Goal: Find specific page/section: Find specific page/section

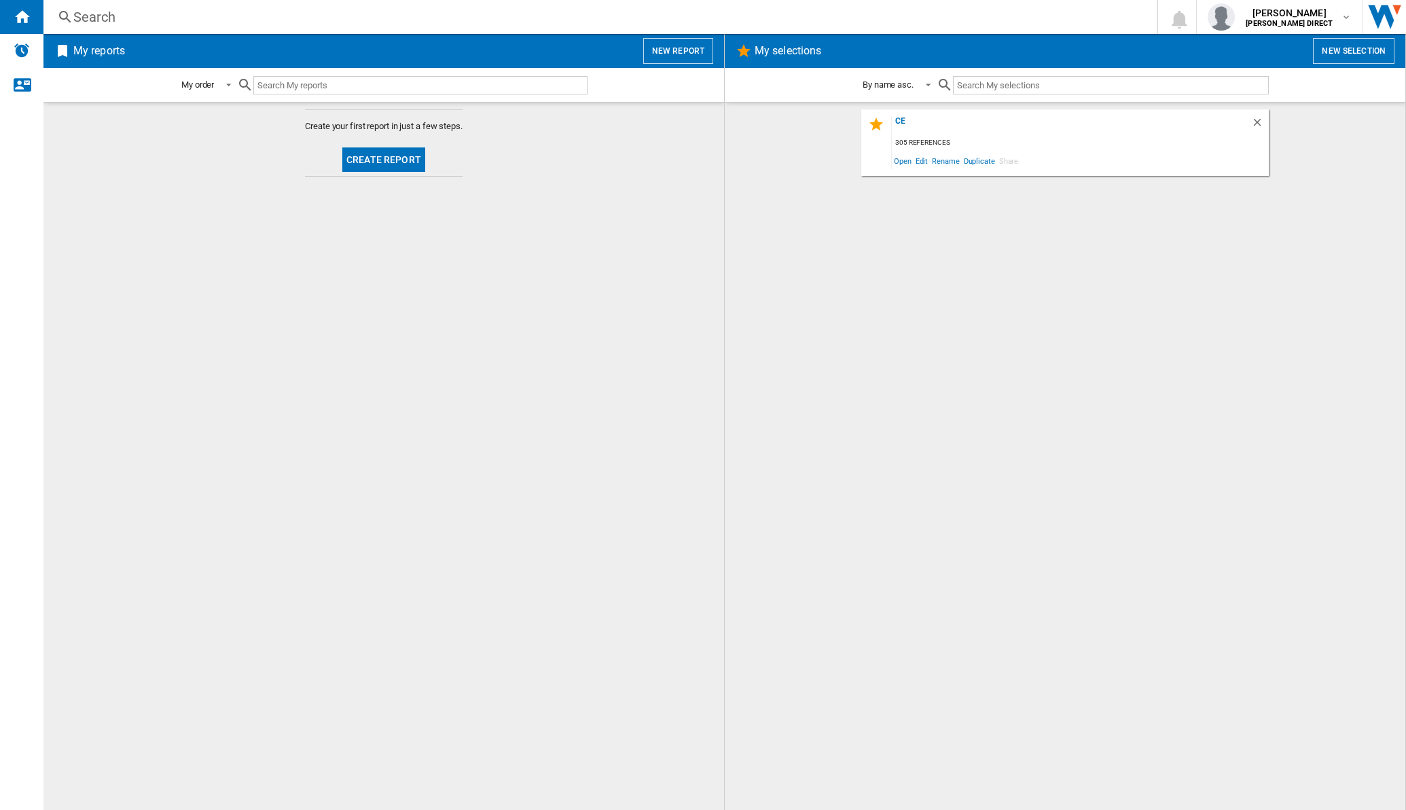
click at [893, 113] on div "[DATE] references Open Edit Rename Duplicate Share" at bounding box center [1065, 142] width 408 height 67
click at [916, 122] on div "ce" at bounding box center [1071, 125] width 359 height 18
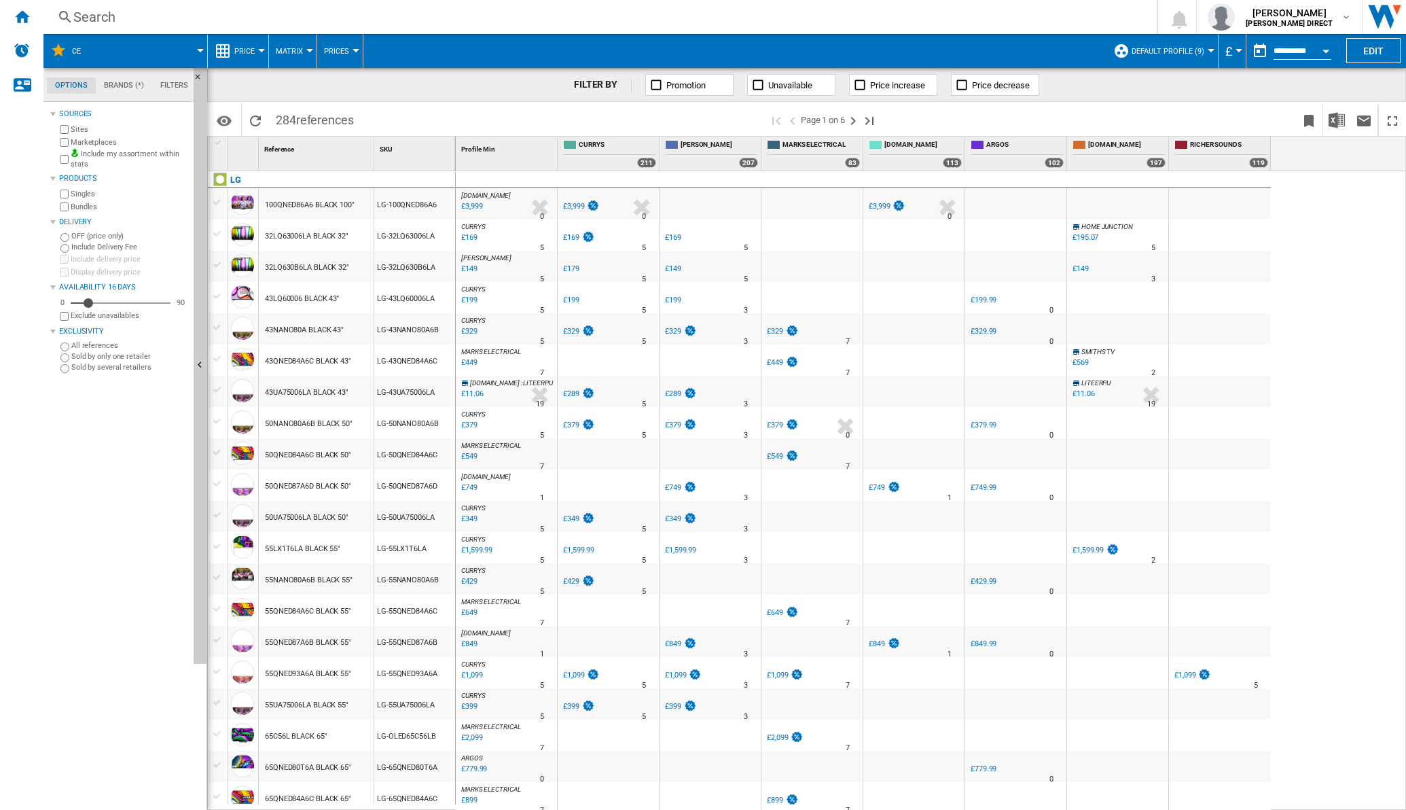
click at [306, 52] on button "Matrix" at bounding box center [293, 51] width 34 height 34
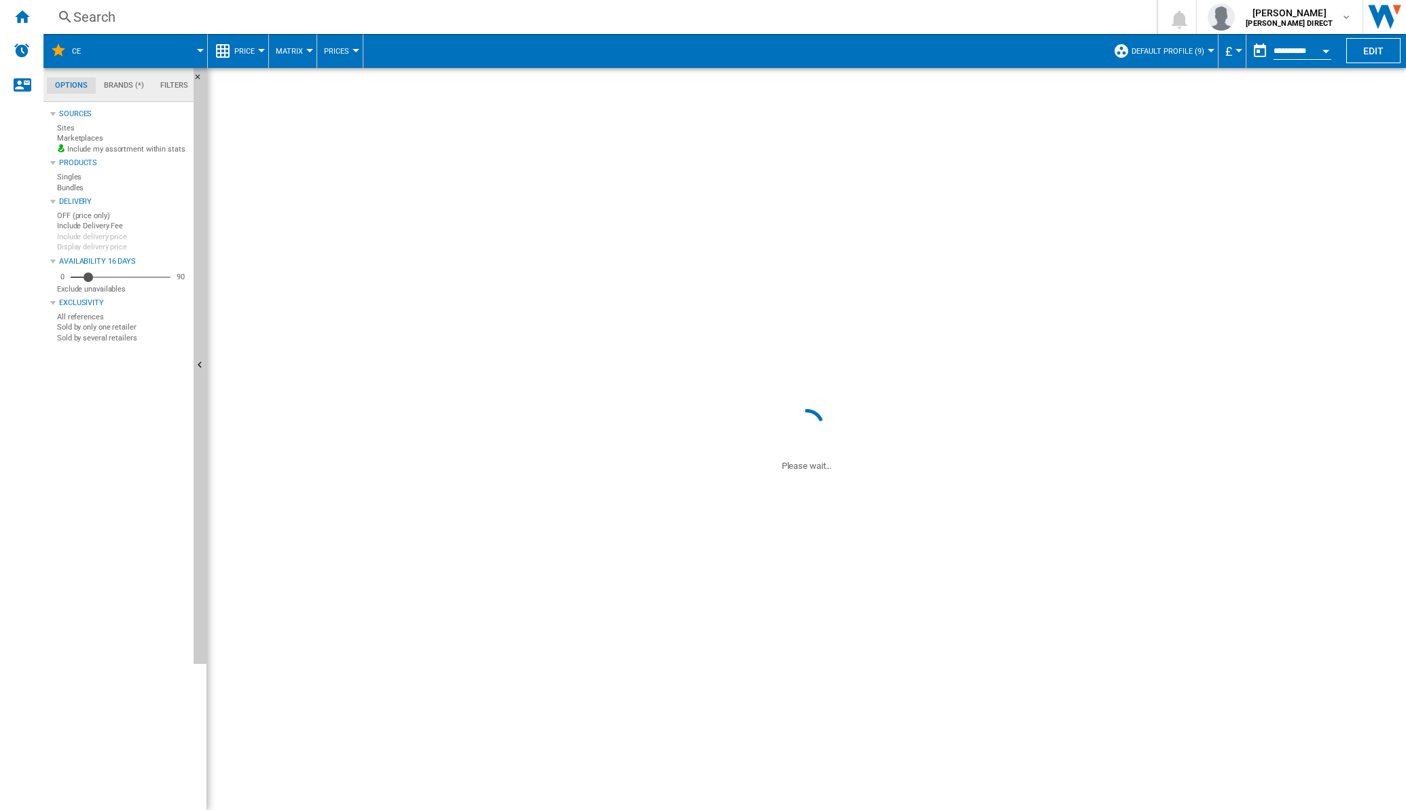
click at [283, 115] on span "284 references" at bounding box center [315, 118] width 92 height 29
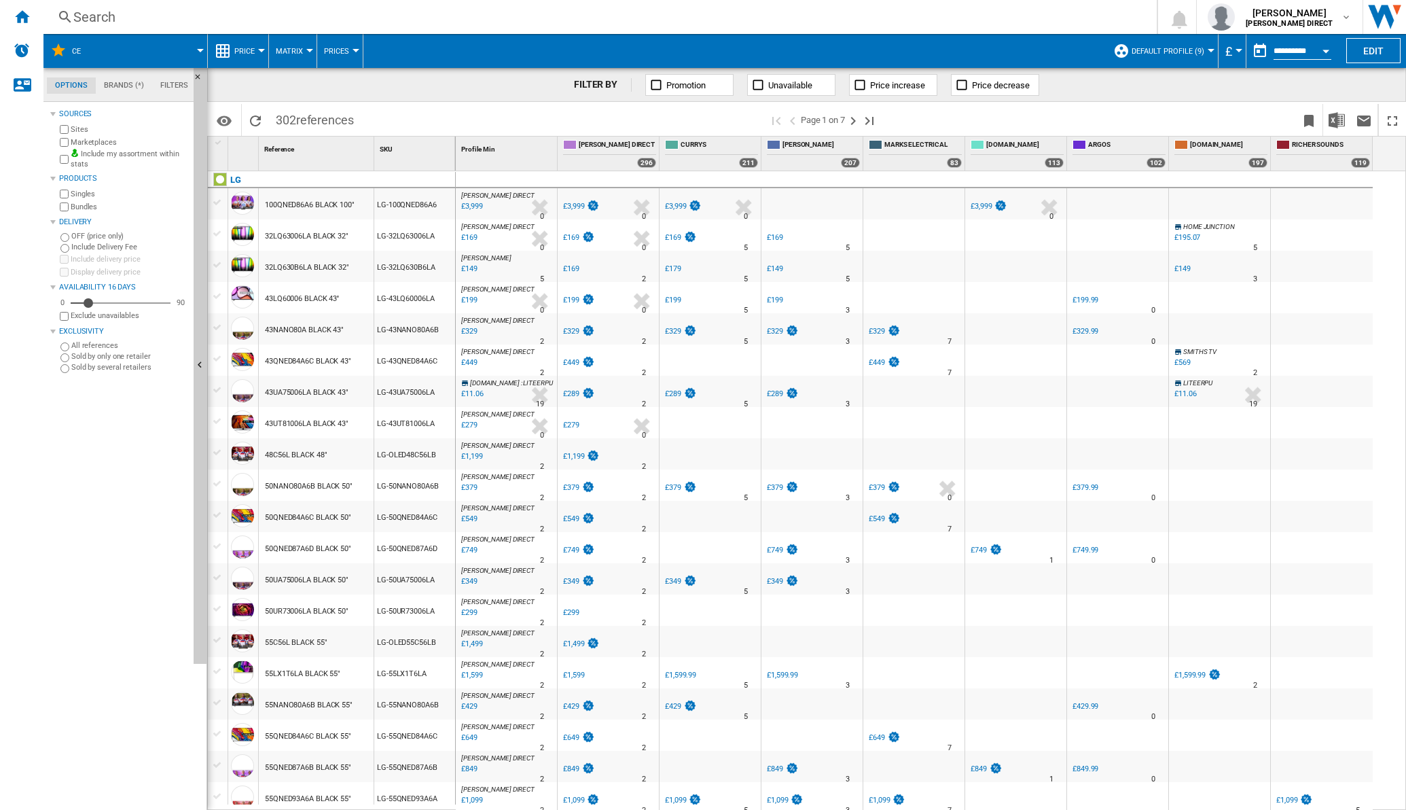
click at [303, 46] on button "Matrix" at bounding box center [293, 51] width 34 height 34
click at [293, 115] on span "Ranking" at bounding box center [297, 117] width 37 height 12
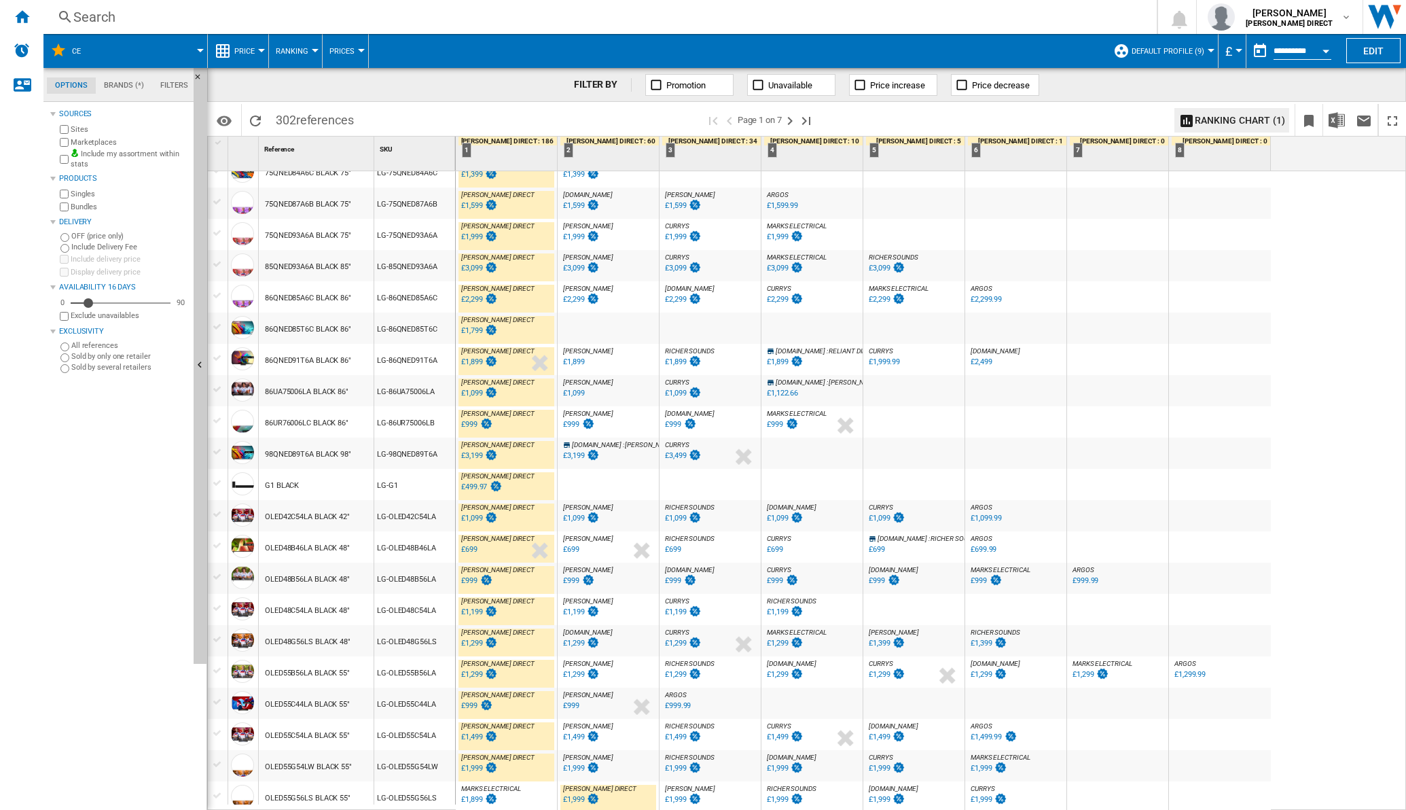
scroll to position [599, 0]
